Goal: Task Accomplishment & Management: Manage account settings

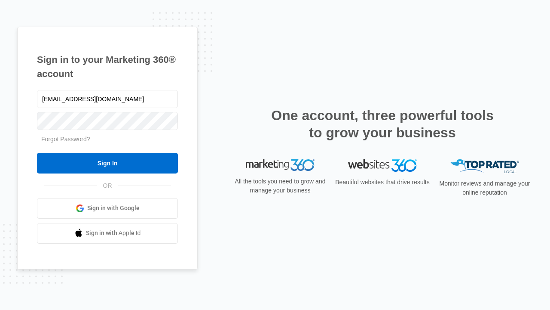
type input "[EMAIL_ADDRESS][DOMAIN_NAME]"
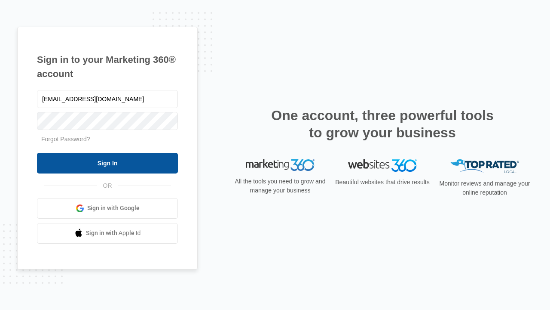
click at [107, 163] on input "Sign In" at bounding box center [107, 163] width 141 height 21
